Goal: Task Accomplishment & Management: Complete application form

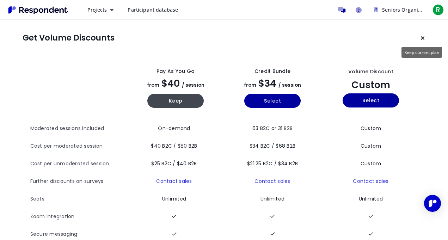
click at [424, 36] on icon "Keep current plan" at bounding box center [423, 38] width 4 height 6
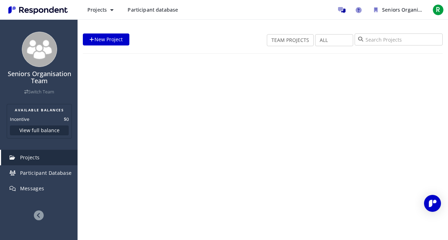
click at [424, 36] on input "search" at bounding box center [399, 39] width 88 height 12
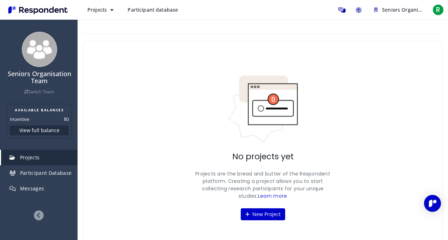
scroll to position [14, 0]
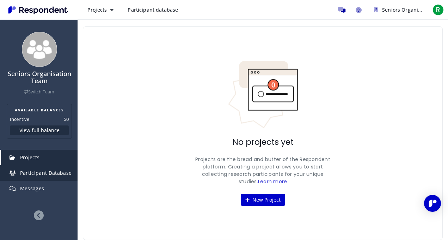
click at [33, 178] on link "Participant Database" at bounding box center [39, 173] width 77 height 16
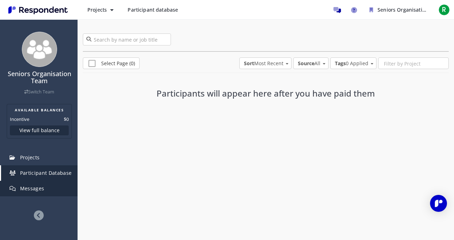
click at [31, 190] on span "Messages" at bounding box center [32, 188] width 24 height 7
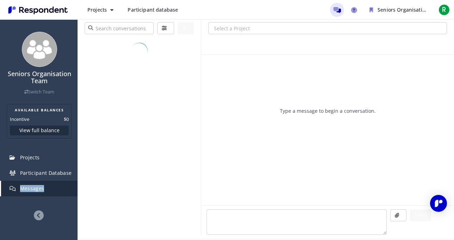
click at [31, 190] on span "Messages" at bounding box center [32, 188] width 24 height 7
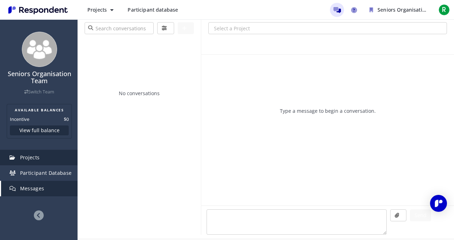
click at [36, 159] on span "Projects" at bounding box center [30, 157] width 20 height 7
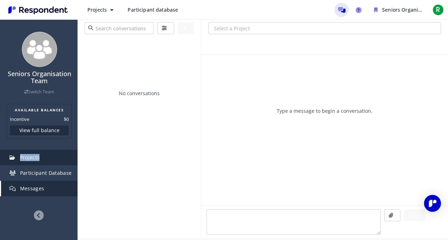
click at [36, 159] on span "Projects" at bounding box center [30, 157] width 20 height 7
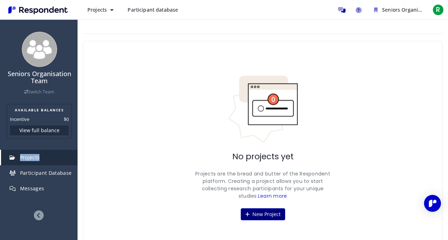
click at [252, 216] on button "New Project" at bounding box center [263, 214] width 44 height 12
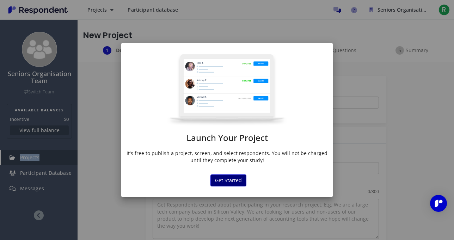
click at [224, 177] on button "Get Started" at bounding box center [229, 181] width 36 height 12
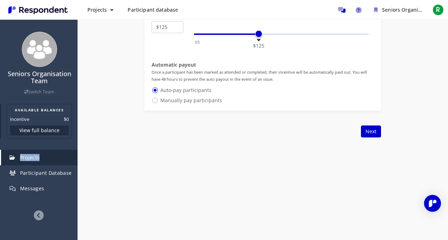
scroll to position [12, 0]
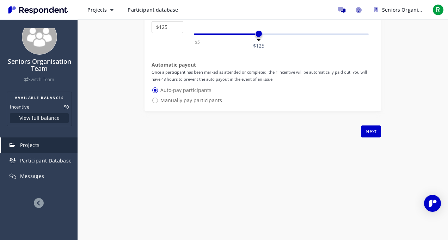
click at [36, 203] on icon at bounding box center [39, 203] width 10 height 10
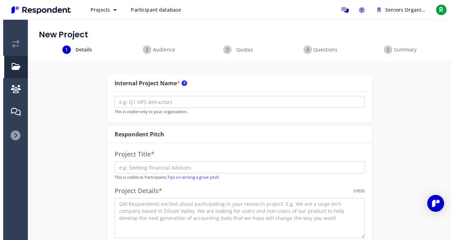
scroll to position [0, 0]
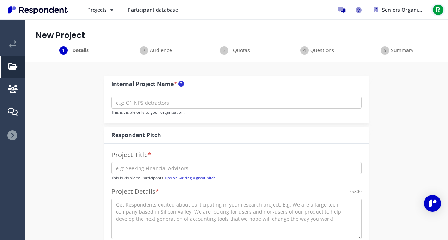
click at [439, 8] on span "R" at bounding box center [438, 9] width 11 height 11
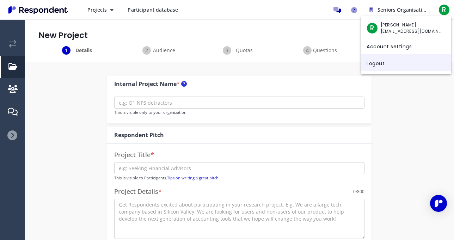
click at [370, 65] on link "Logout" at bounding box center [406, 62] width 90 height 17
